Goal: Contribute content: Share content

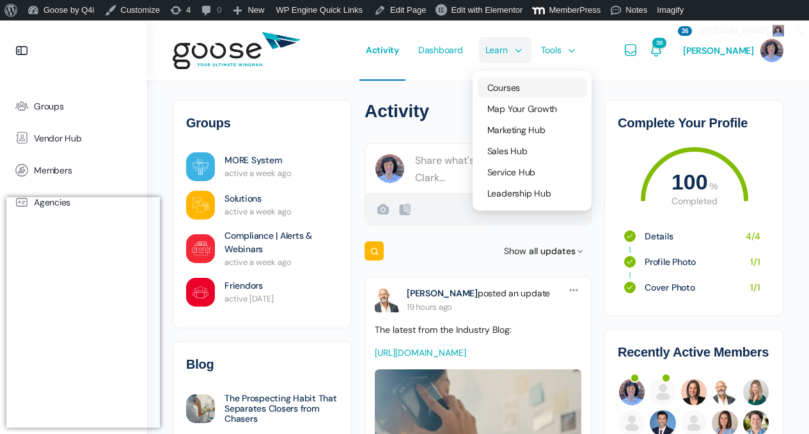
click at [516, 84] on span "Courses" at bounding box center [503, 88] width 33 height 12
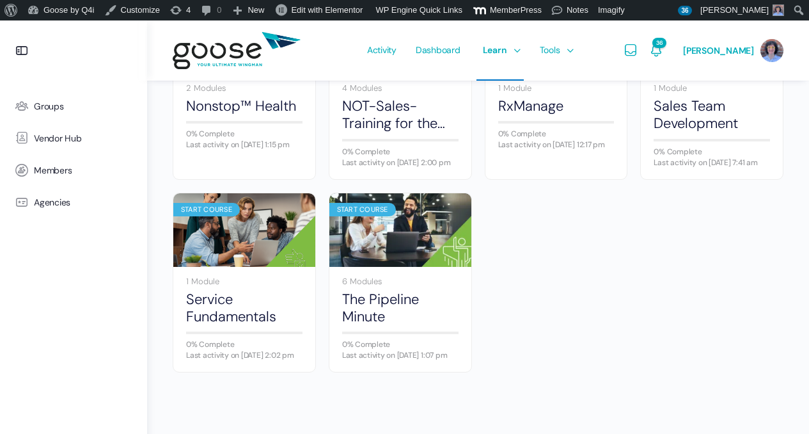
scroll to position [813, 0]
click at [409, 278] on img at bounding box center [400, 230] width 142 height 95
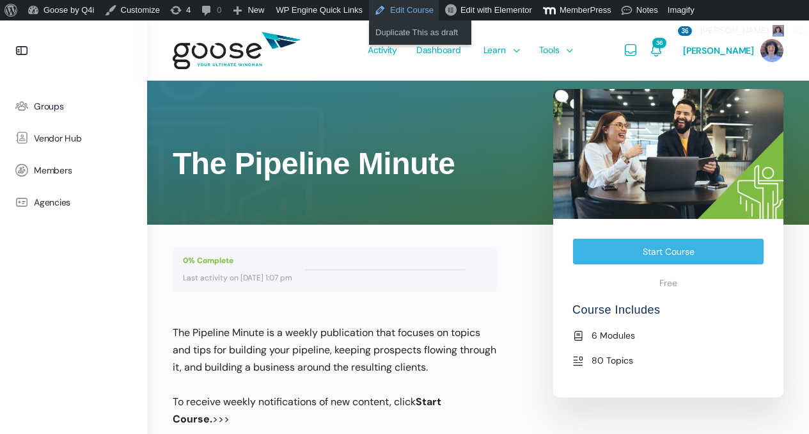
click at [412, 8] on link "Edit Course" at bounding box center [404, 10] width 70 height 20
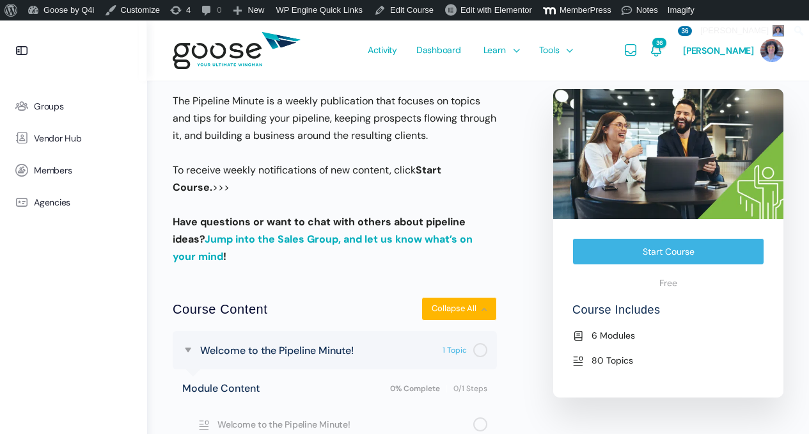
scroll to position [421, 0]
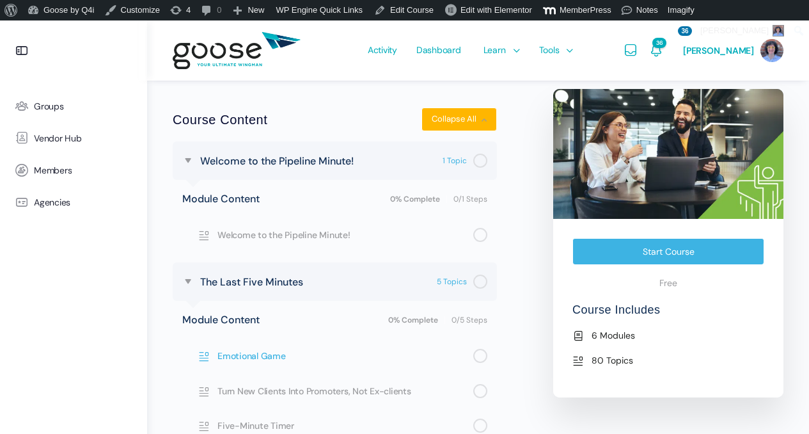
click at [272, 352] on span "Emotional Game" at bounding box center [345, 356] width 256 height 14
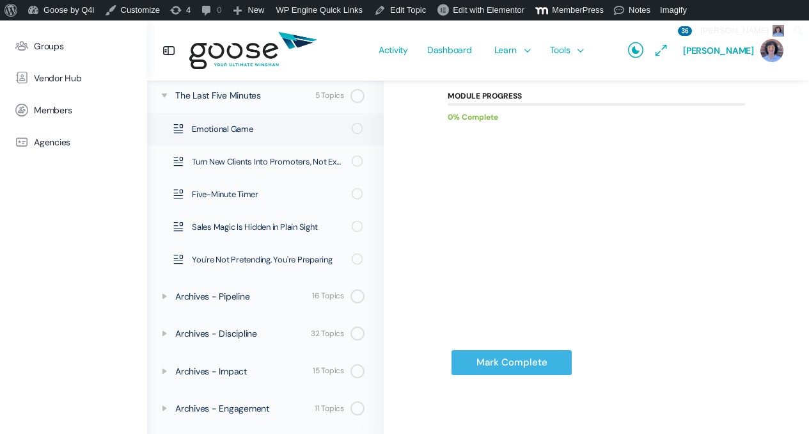
scroll to position [141, 0]
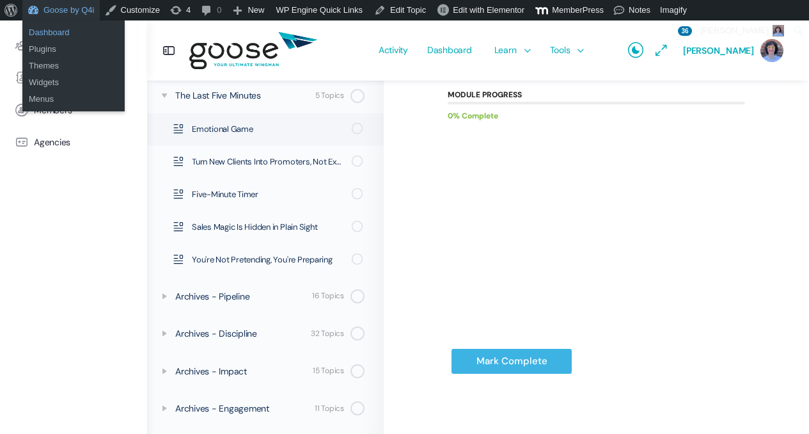
click at [61, 31] on link "Dashboard" at bounding box center [73, 32] width 102 height 17
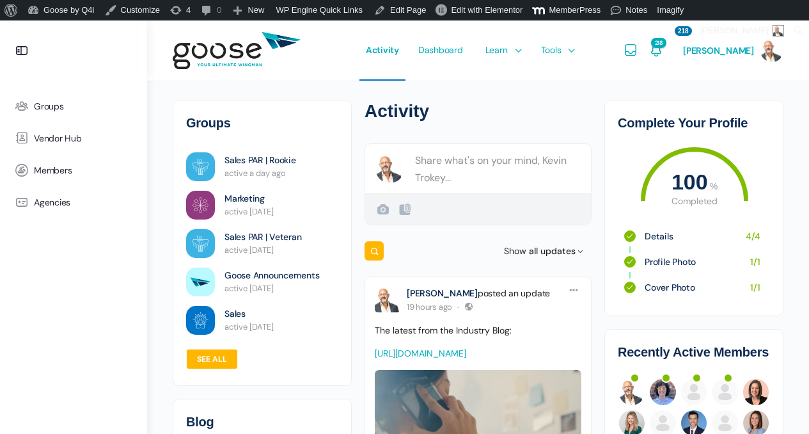
click at [464, 163] on e-page-transition at bounding box center [404, 217] width 809 height 434
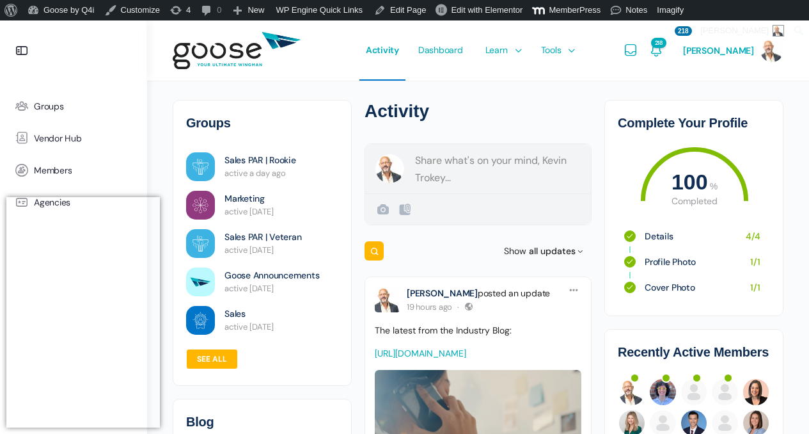
click at [455, 165] on div "[PERSON_NAME] Public" at bounding box center [478, 168] width 226 height 49
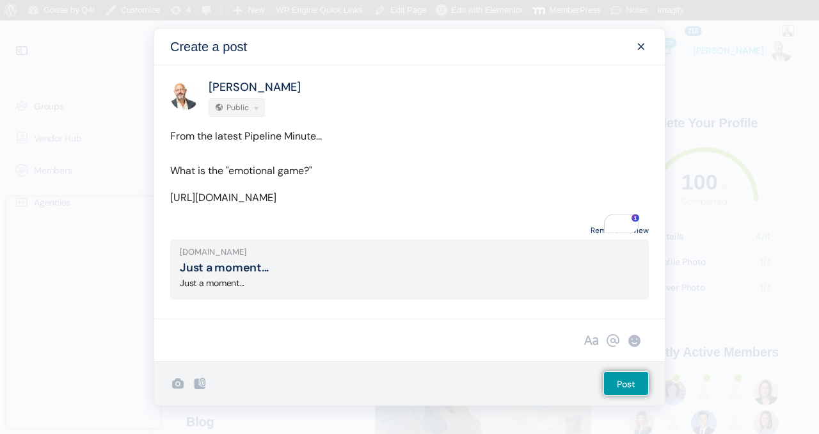
click at [609, 239] on link "Remove Preview" at bounding box center [619, 230] width 58 height 17
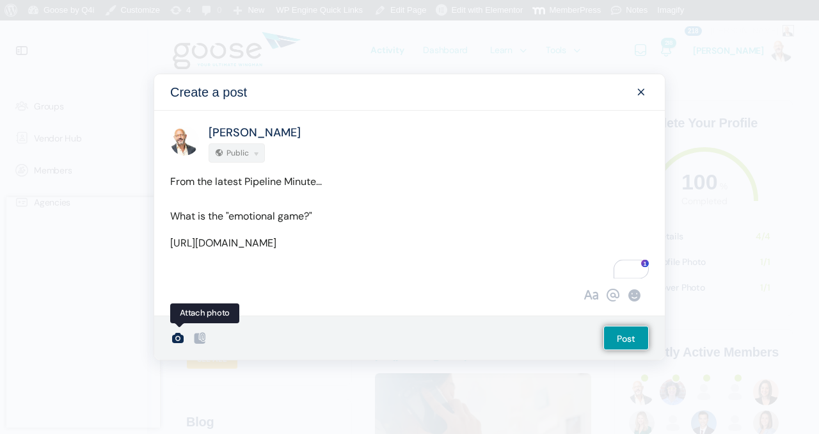
click at [178, 344] on icon at bounding box center [177, 337] width 15 height 15
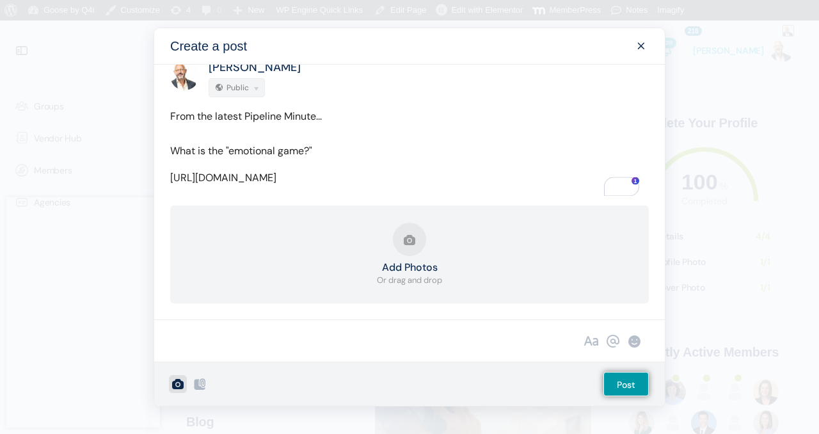
click at [412, 265] on strong "Add Photos" at bounding box center [409, 267] width 65 height 10
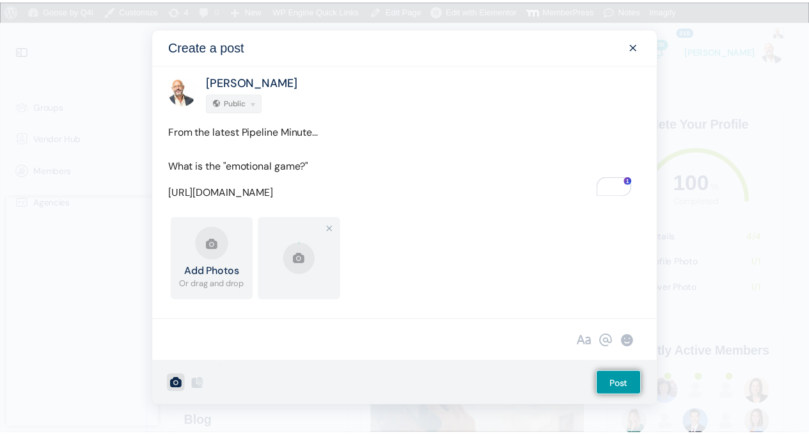
scroll to position [22, 0]
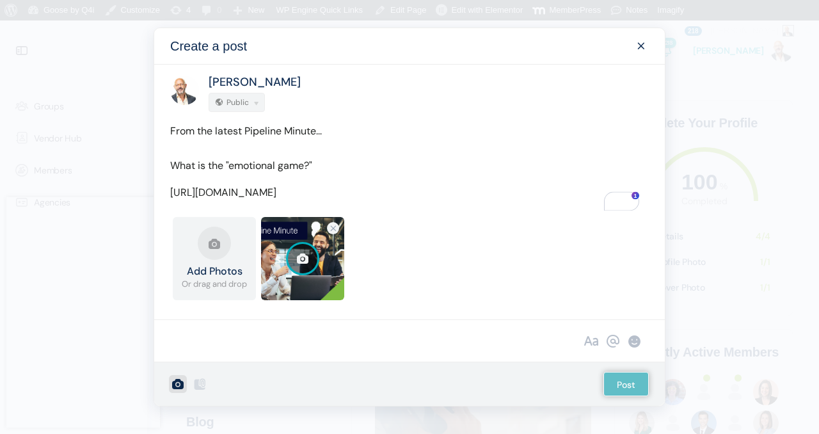
click at [440, 309] on div "Add Photos Or drag and drop Upload Failed 1.png 0.8 MB Error Cancel upload Uplo…" at bounding box center [409, 265] width 510 height 96
click at [622, 387] on input "Post" at bounding box center [625, 384] width 45 height 24
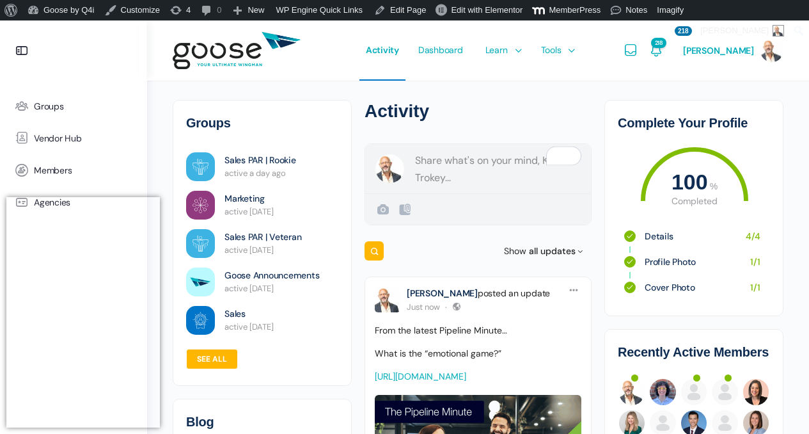
scroll to position [0, 0]
